Goal: Task Accomplishment & Management: Complete application form

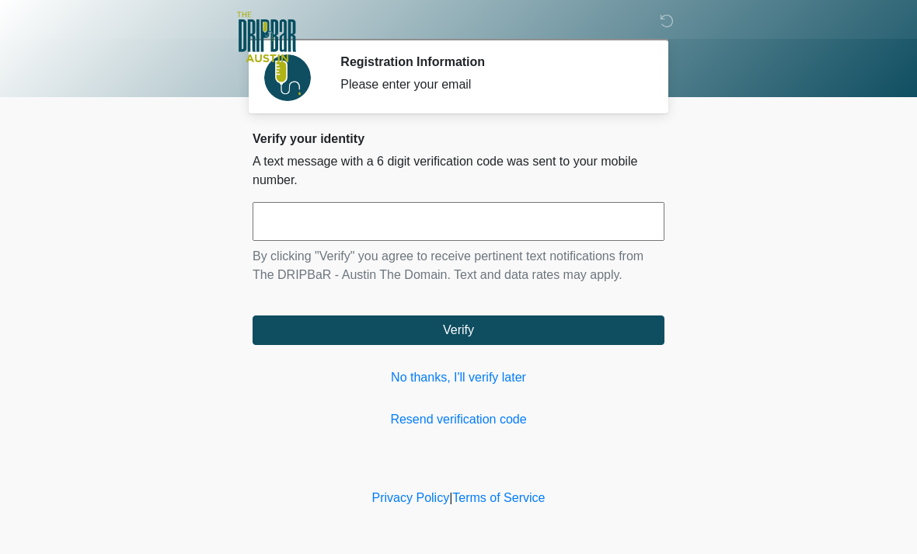
click at [497, 374] on link "No thanks, I'll verify later" at bounding box center [459, 377] width 412 height 19
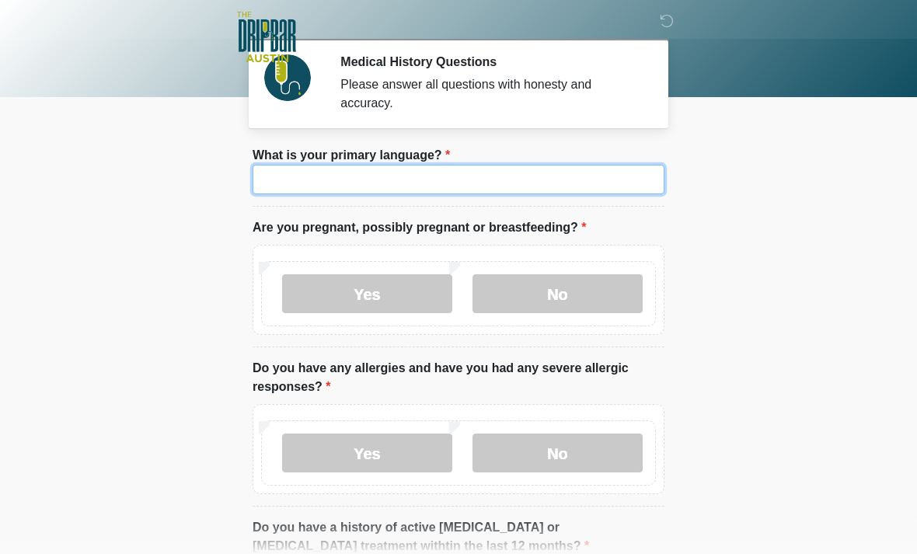
click at [604, 178] on input "What is your primary language?" at bounding box center [459, 180] width 412 height 30
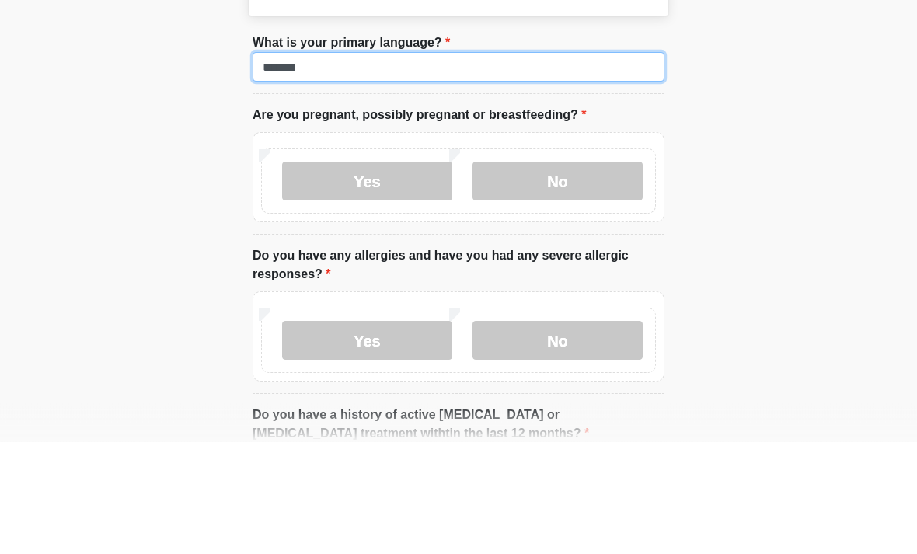
type input "*******"
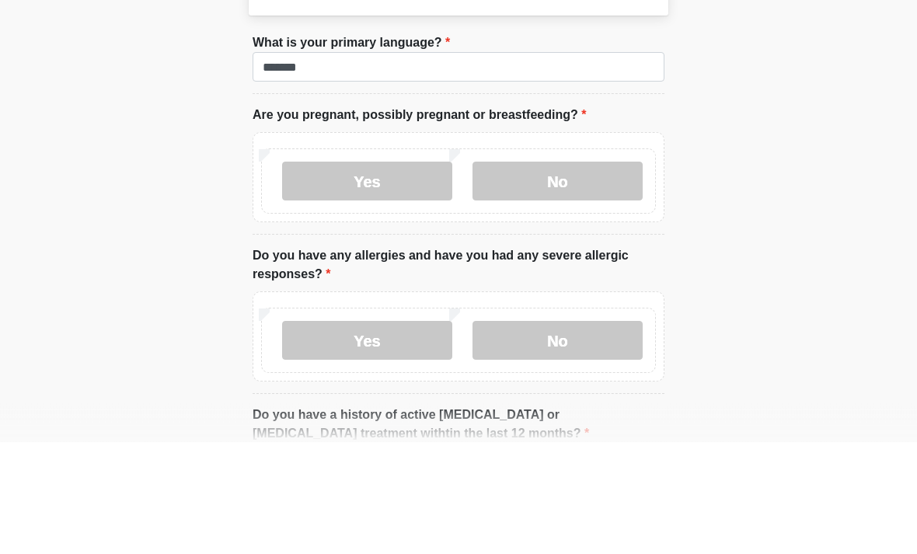
click at [568, 274] on label "No" at bounding box center [558, 293] width 170 height 39
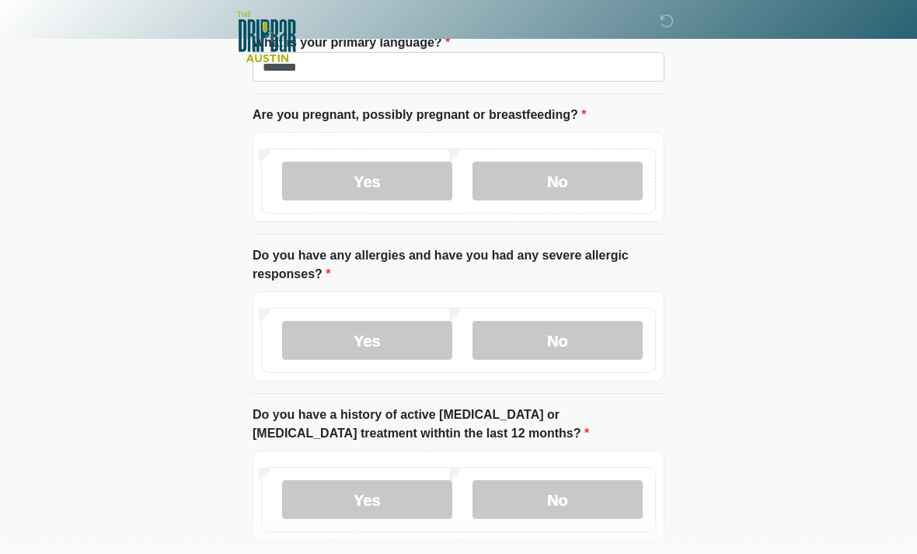
click at [579, 340] on label "No" at bounding box center [558, 340] width 170 height 39
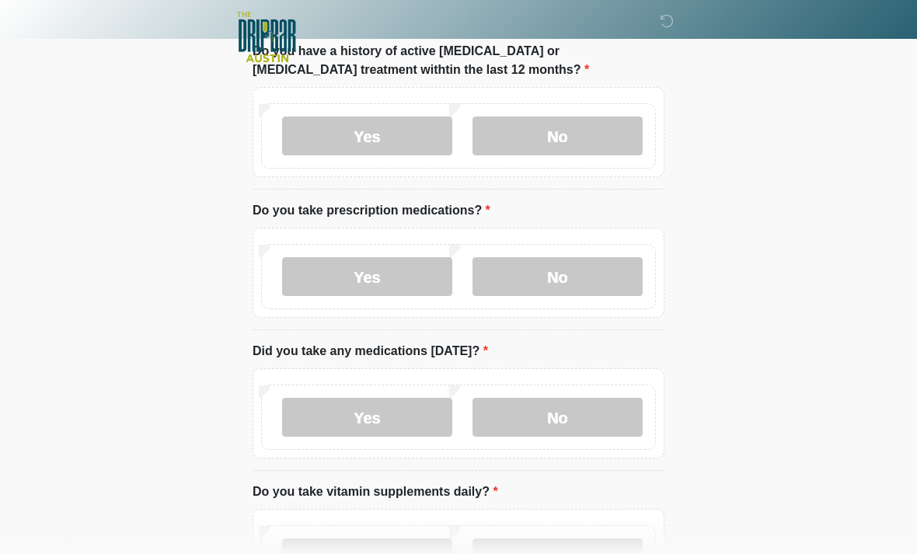
scroll to position [475, 0]
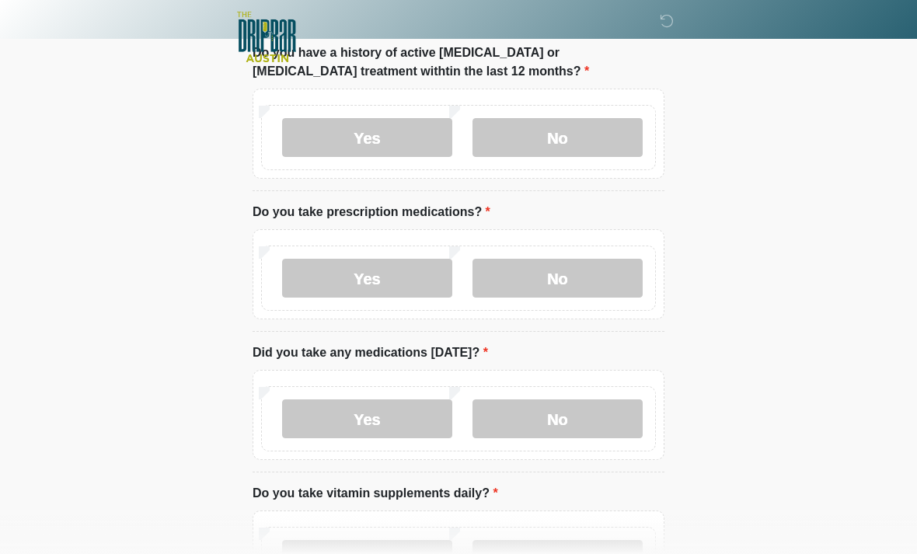
click at [554, 139] on label "No" at bounding box center [558, 137] width 170 height 39
click at [550, 263] on label "No" at bounding box center [558, 278] width 170 height 39
click at [570, 414] on label "No" at bounding box center [558, 418] width 170 height 39
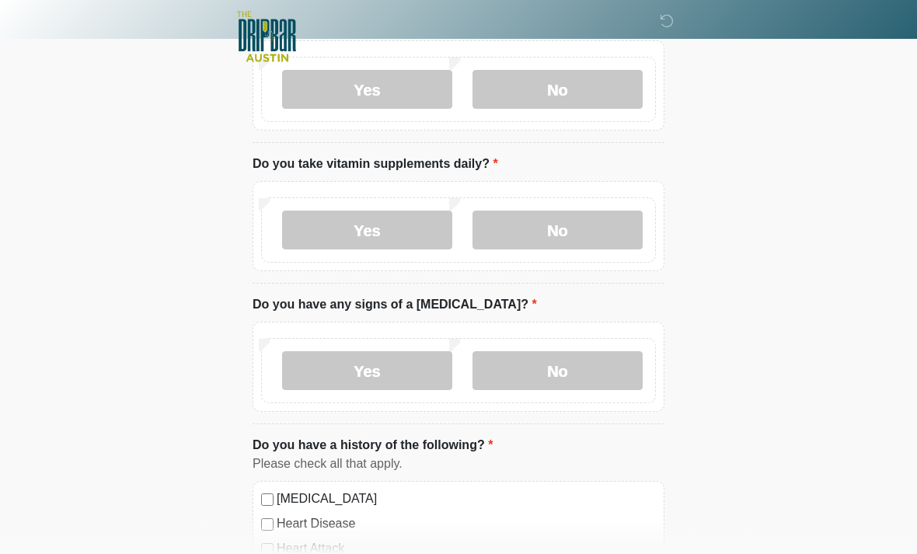
scroll to position [804, 0]
click at [565, 233] on label "No" at bounding box center [558, 230] width 170 height 39
click at [560, 375] on label "No" at bounding box center [558, 370] width 170 height 39
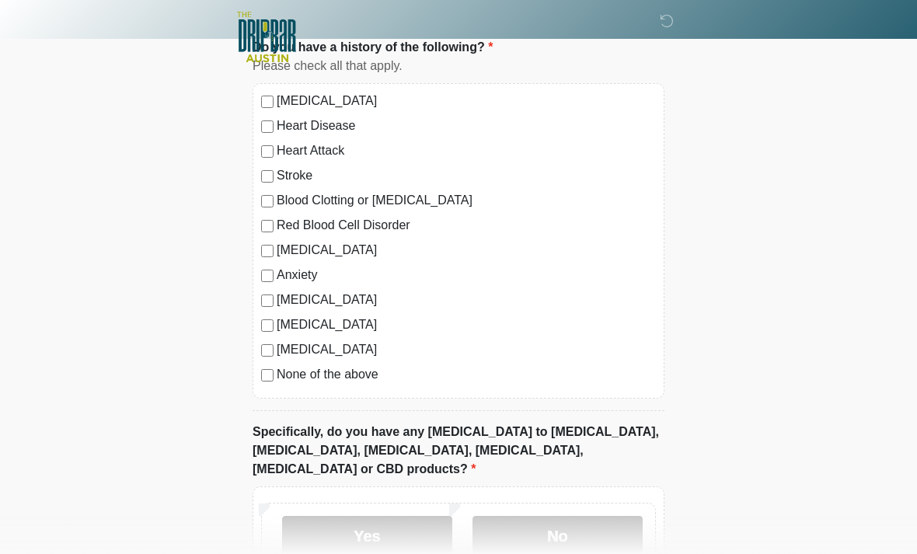
scroll to position [1291, 0]
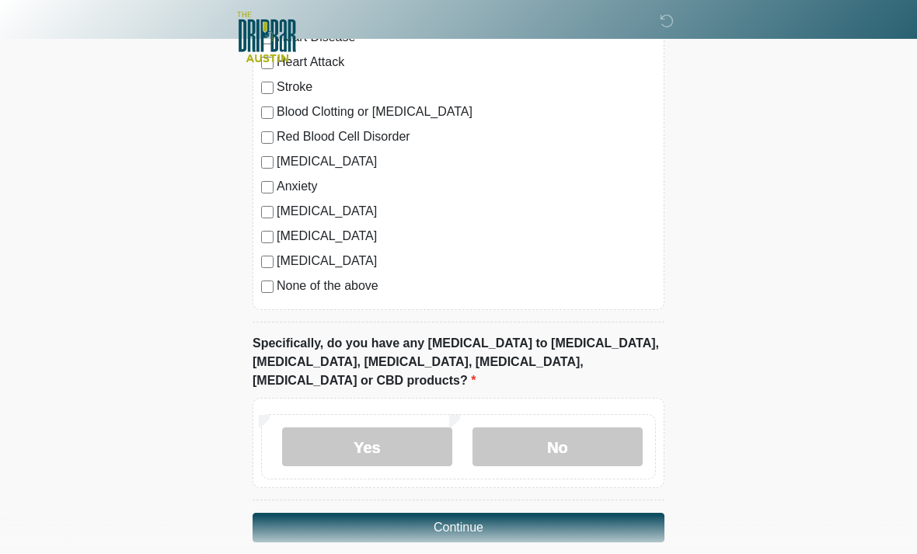
click at [560, 434] on label "No" at bounding box center [558, 446] width 170 height 39
click at [528, 513] on button "Continue" at bounding box center [459, 528] width 412 height 30
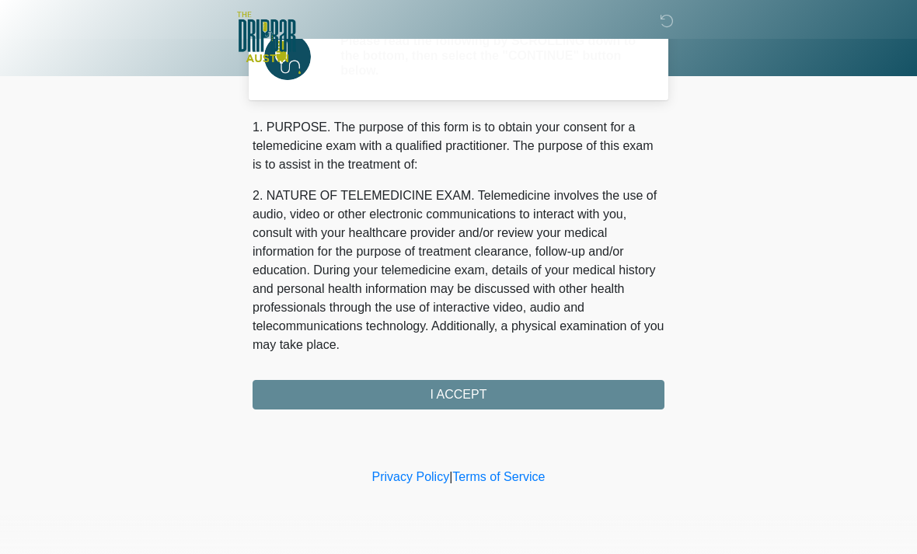
scroll to position [0, 0]
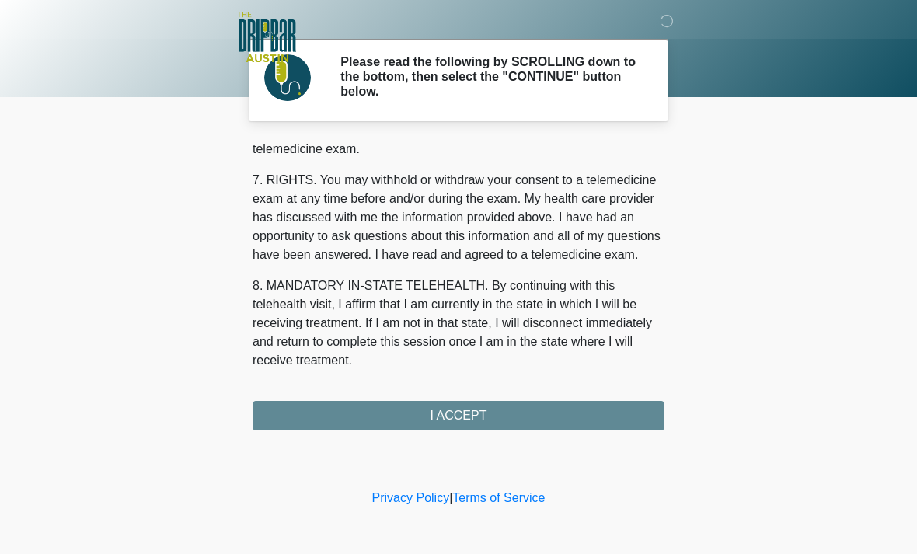
click at [480, 406] on button "I ACCEPT" at bounding box center [459, 416] width 412 height 30
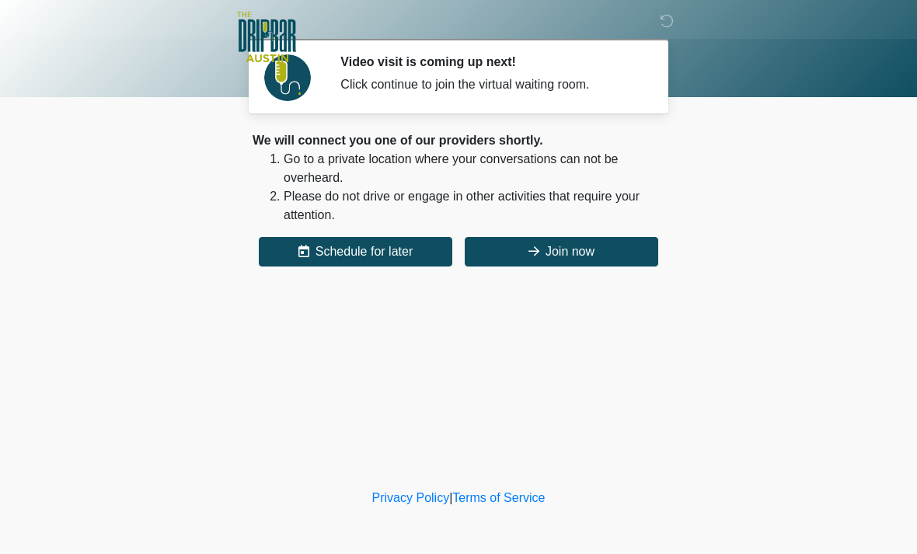
click at [579, 256] on button "Join now" at bounding box center [562, 252] width 194 height 30
click at [563, 246] on button "Join now" at bounding box center [562, 252] width 194 height 30
